Goal: Information Seeking & Learning: Learn about a topic

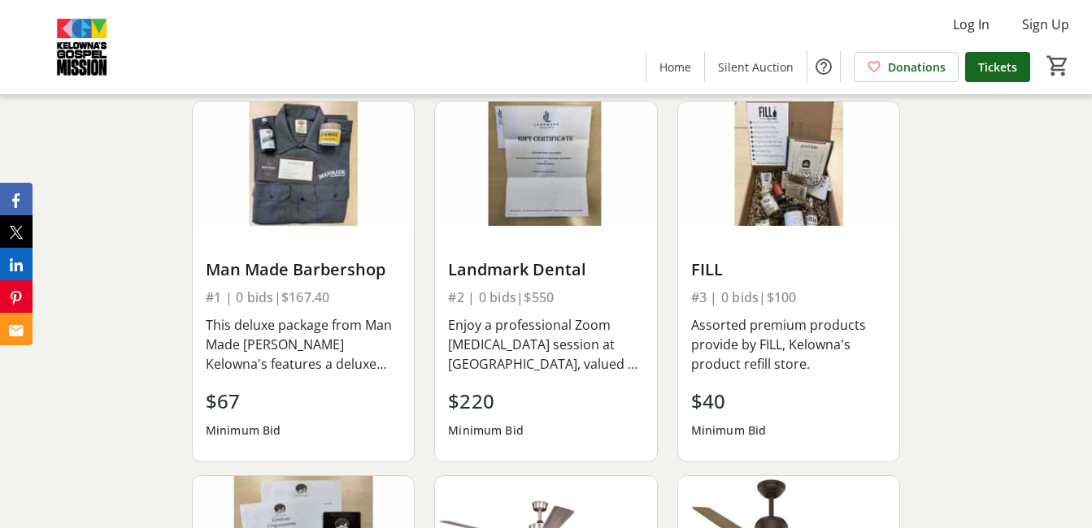
scroll to position [1544, 0]
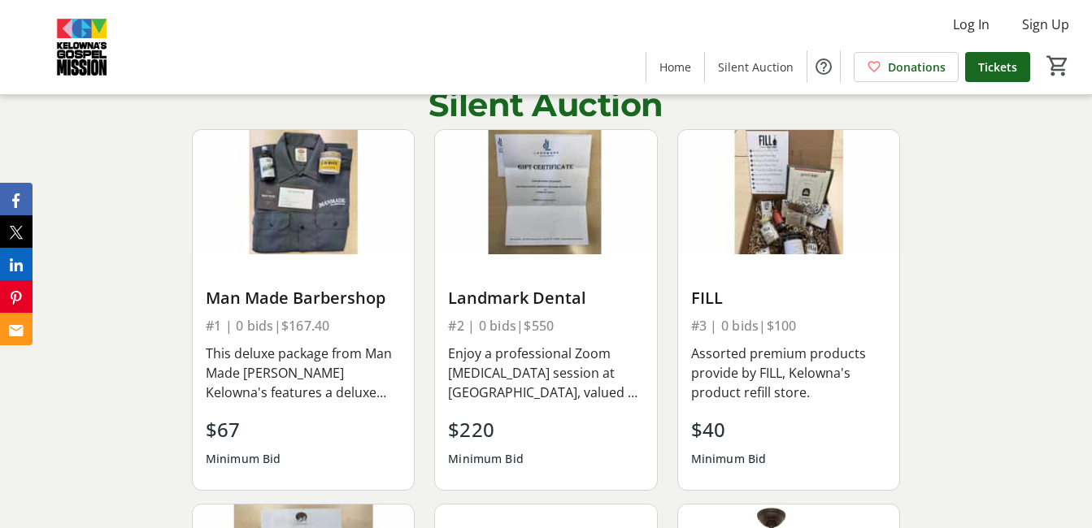
click at [303, 225] on img at bounding box center [303, 192] width 221 height 124
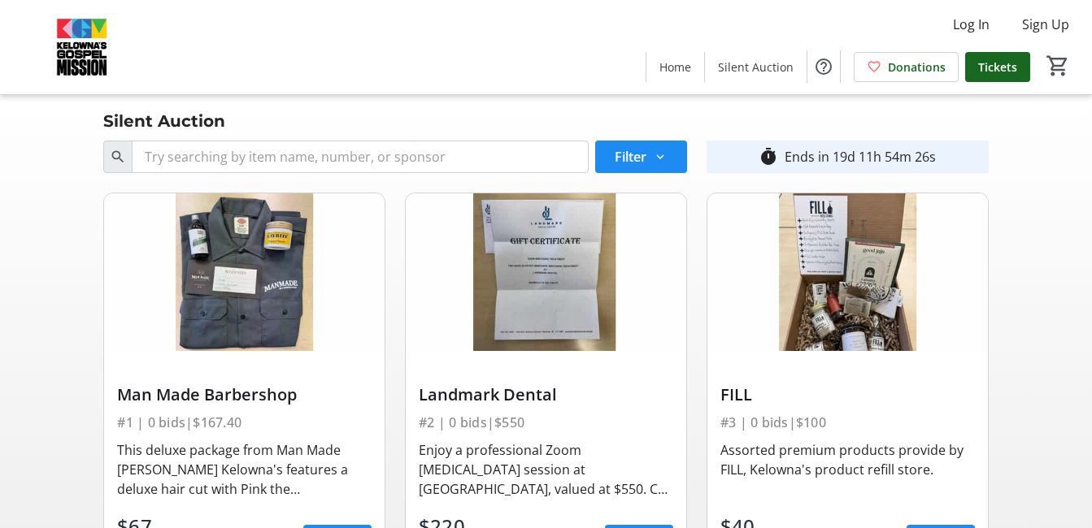
click at [341, 284] on img at bounding box center [244, 272] width 280 height 158
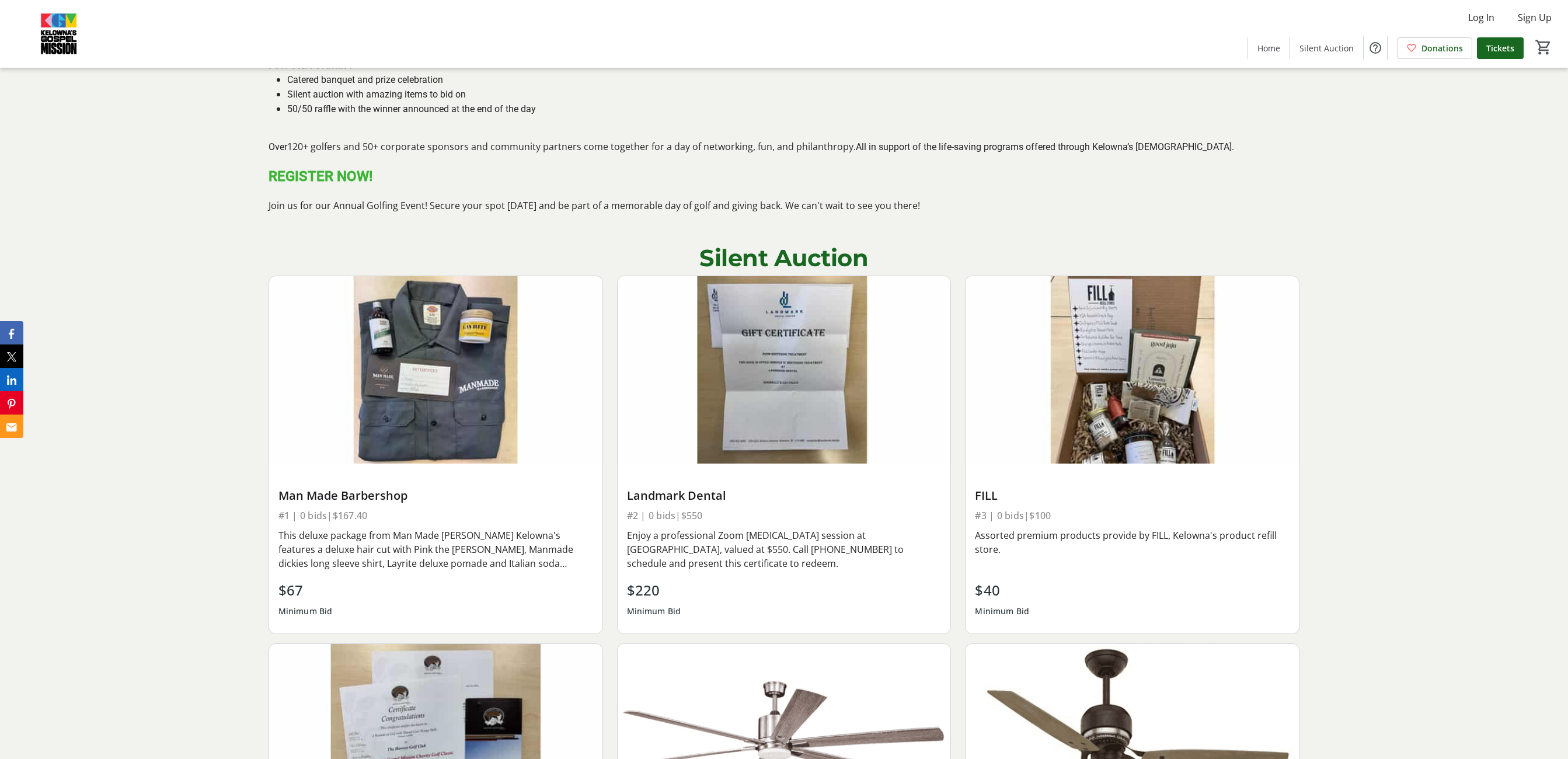
scroll to position [1342, 0]
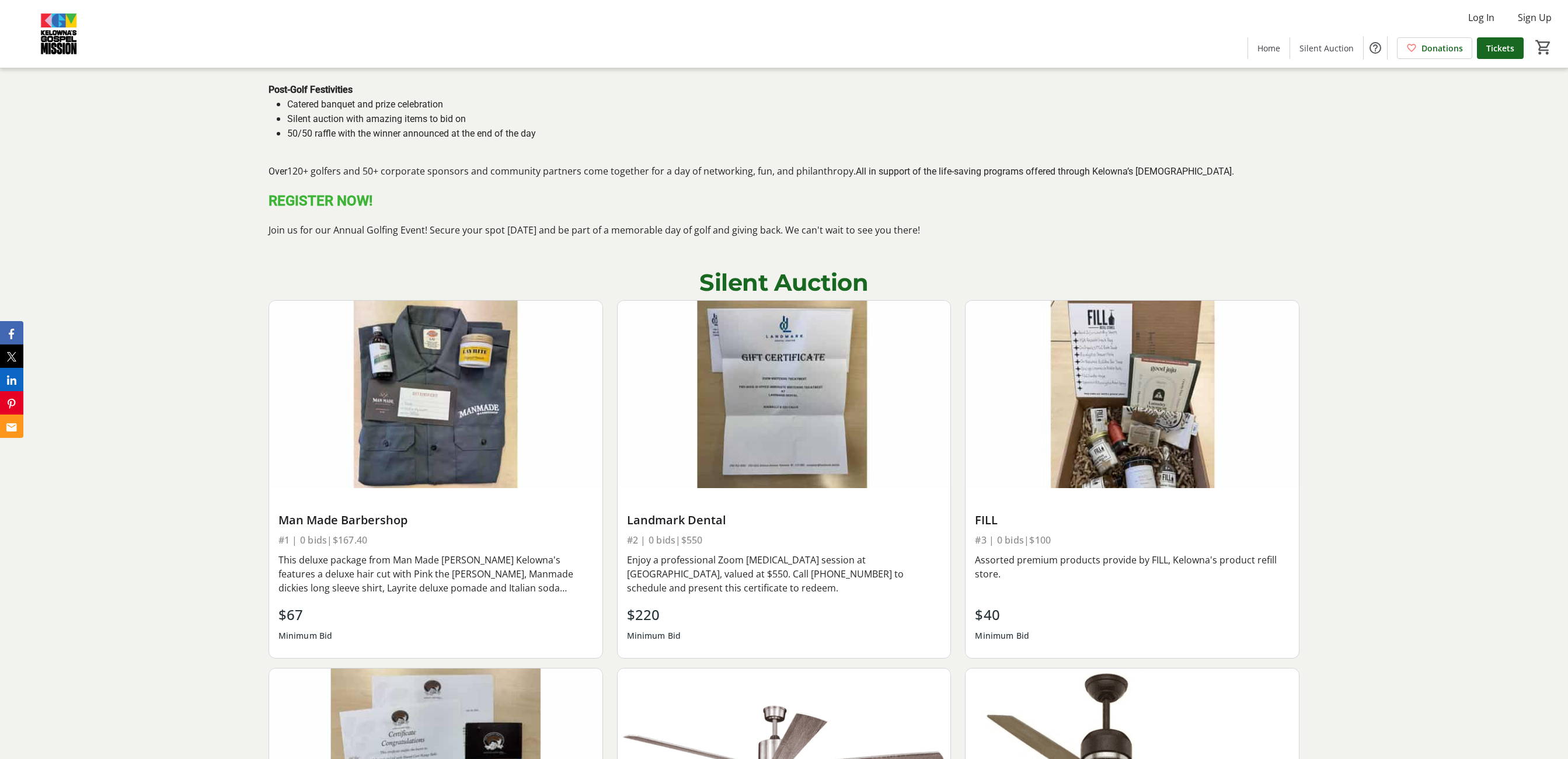
click at [396, 189] on img at bounding box center [1132, 394] width 333 height 187
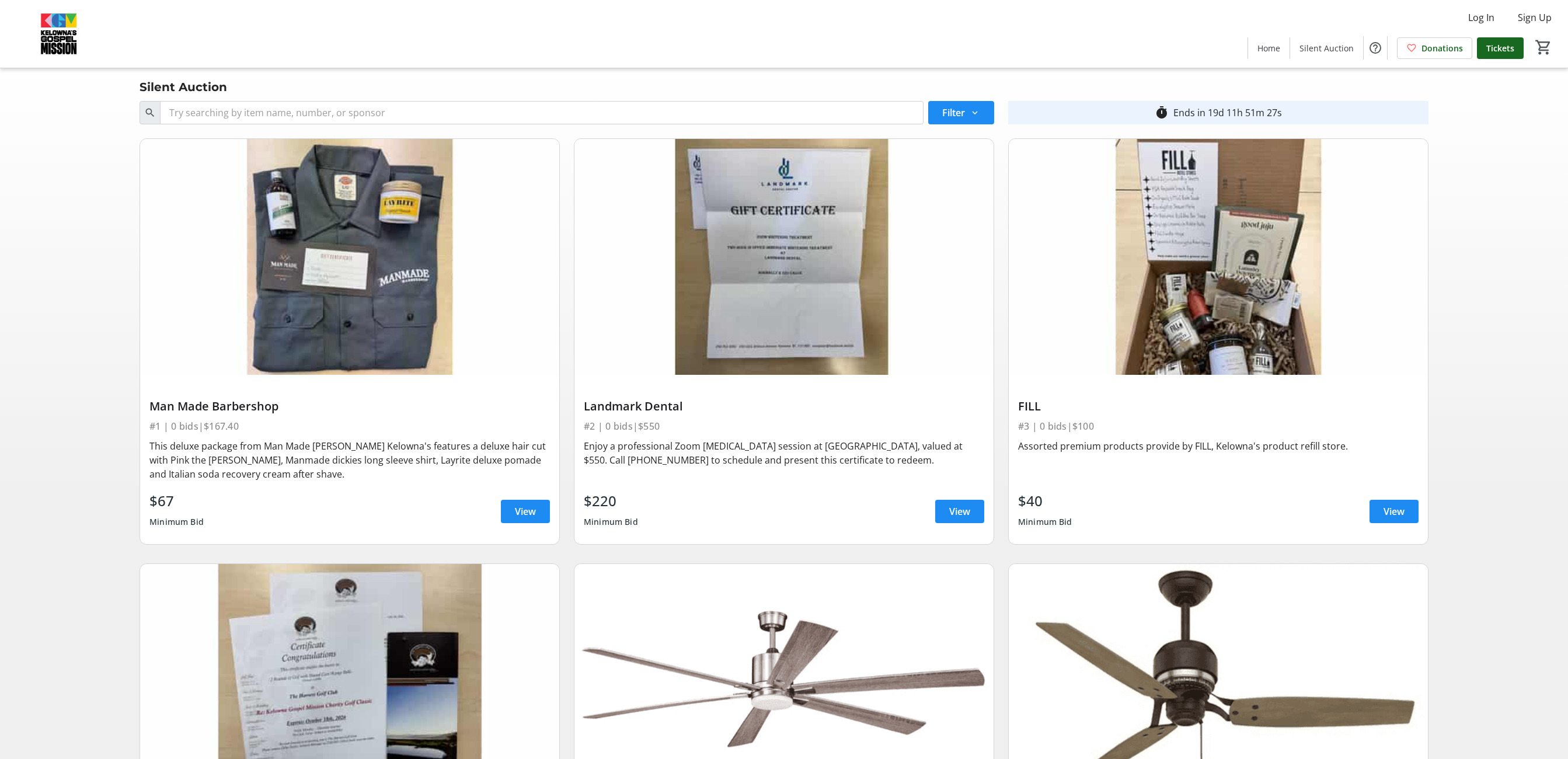
click at [396, 189] on img at bounding box center [1218, 256] width 419 height 236
click at [396, 189] on span "View" at bounding box center [1393, 511] width 21 height 14
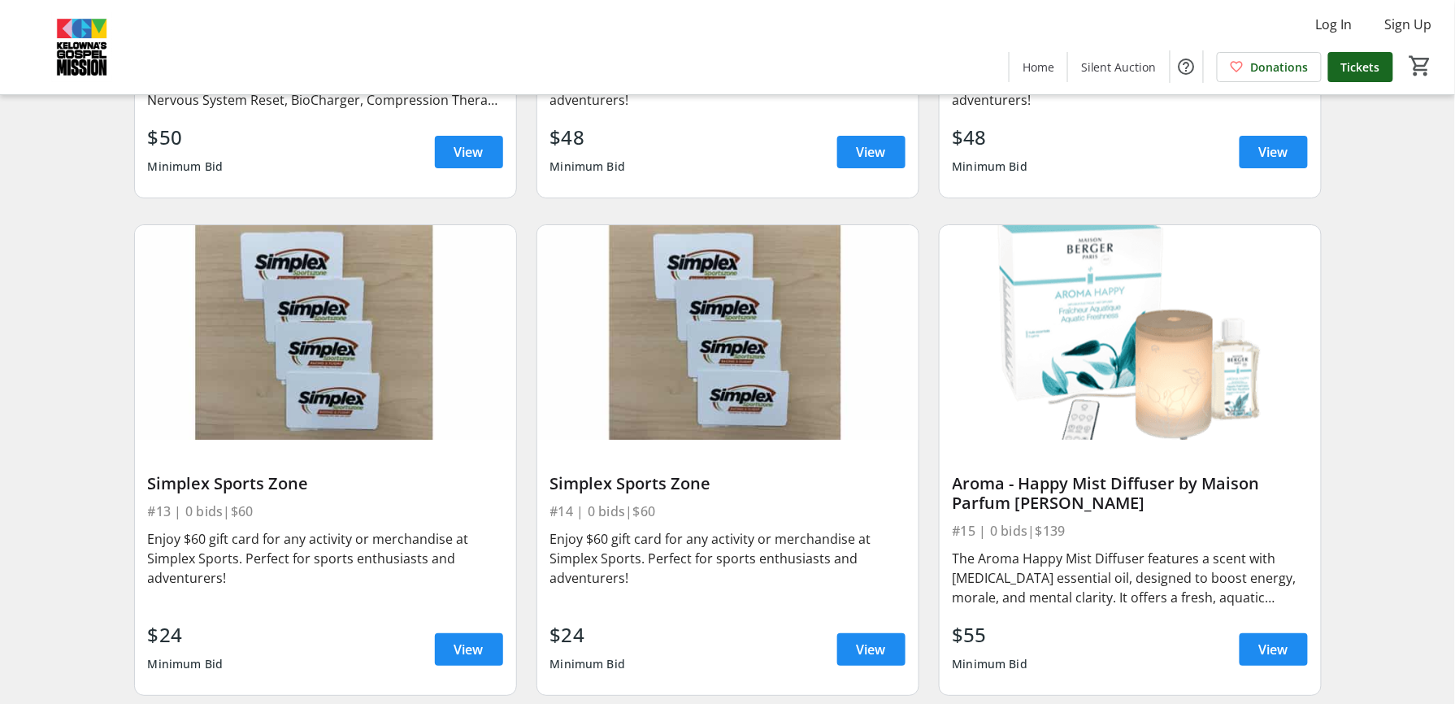
scroll to position [1951, 0]
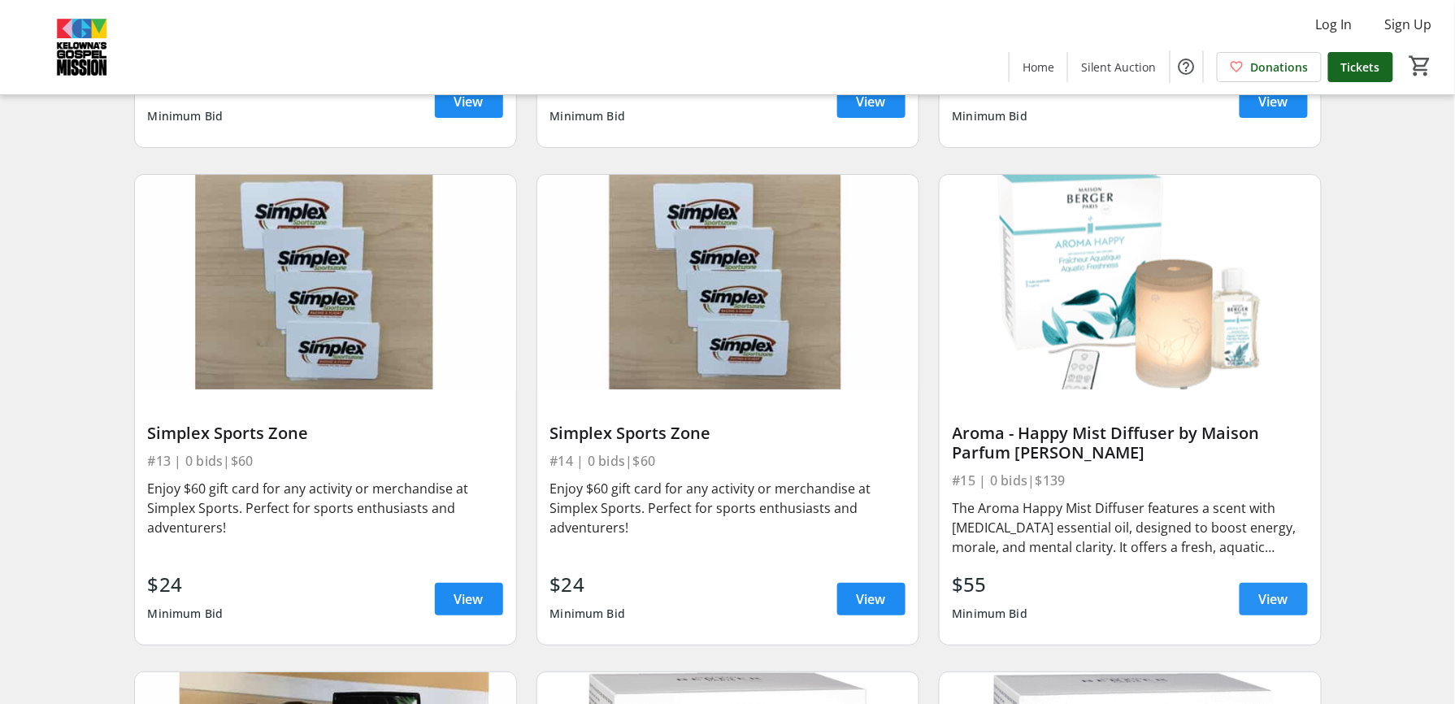
click at [551, 263] on span "View" at bounding box center [1273, 599] width 29 height 20
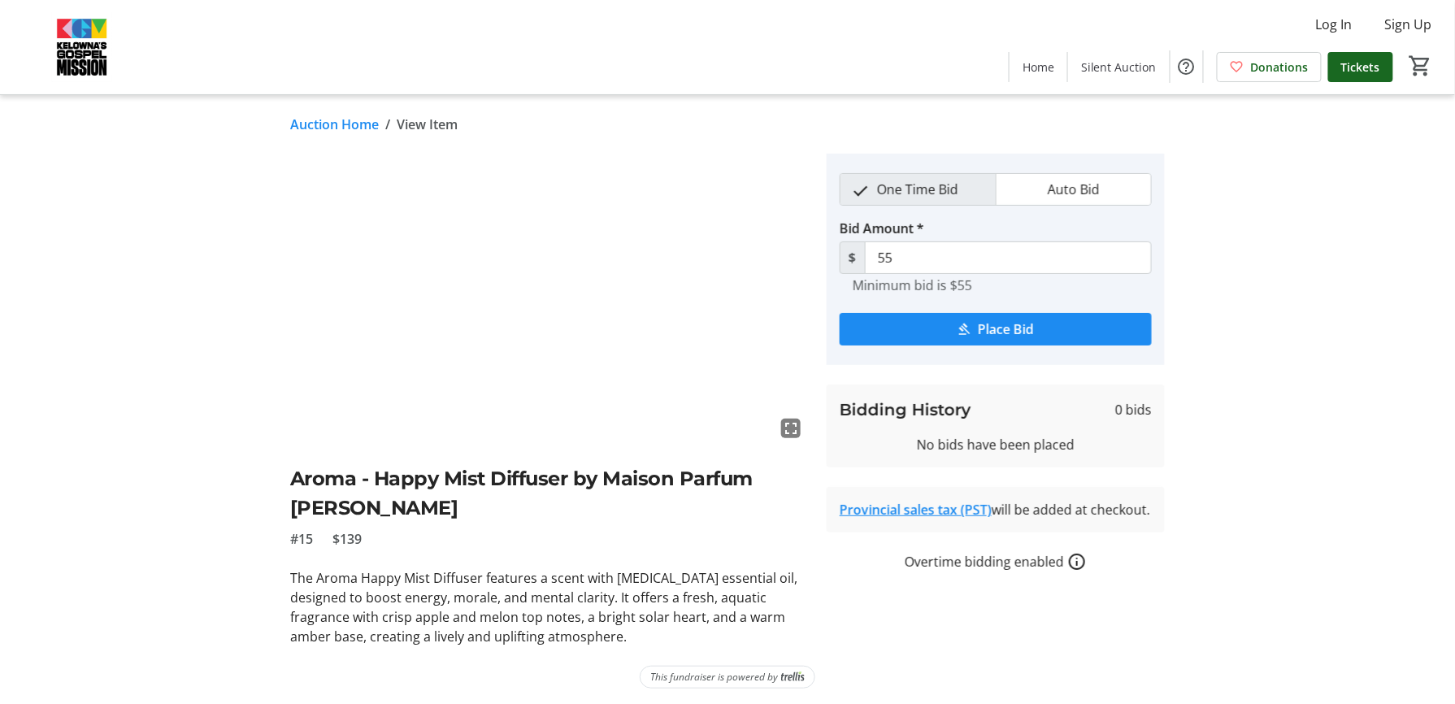
scroll to position [4, 0]
